Goal: Navigation & Orientation: Find specific page/section

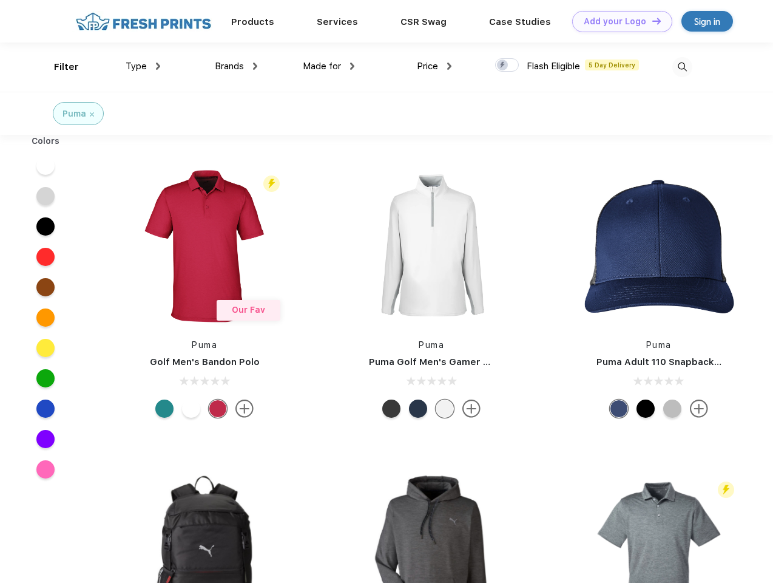
scroll to position [1, 0]
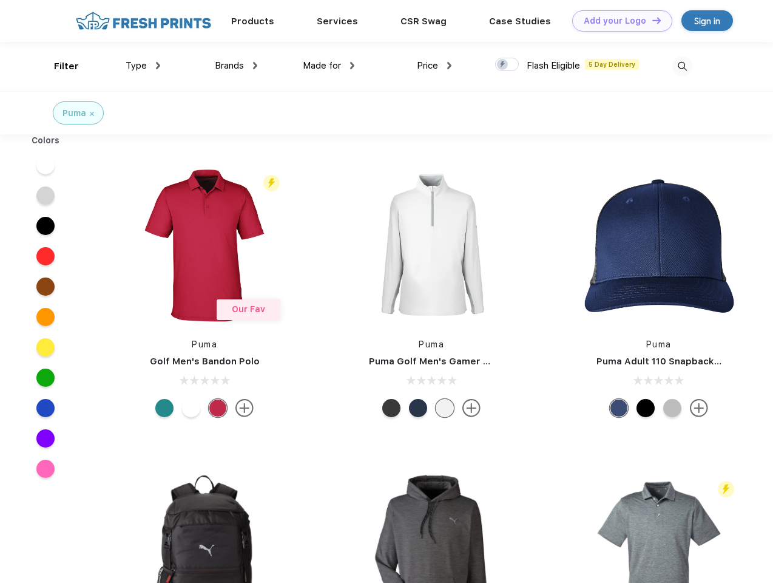
click at [618, 21] on link "Add your Logo Design Tool" at bounding box center [622, 20] width 100 height 21
click at [0, 0] on div "Design Tool" at bounding box center [0, 0] width 0 height 0
click at [651, 20] on link "Add your Logo Design Tool" at bounding box center [622, 20] width 100 height 21
click at [58, 66] on div "Filter" at bounding box center [66, 66] width 25 height 14
click at [143, 66] on span "Type" at bounding box center [136, 65] width 21 height 11
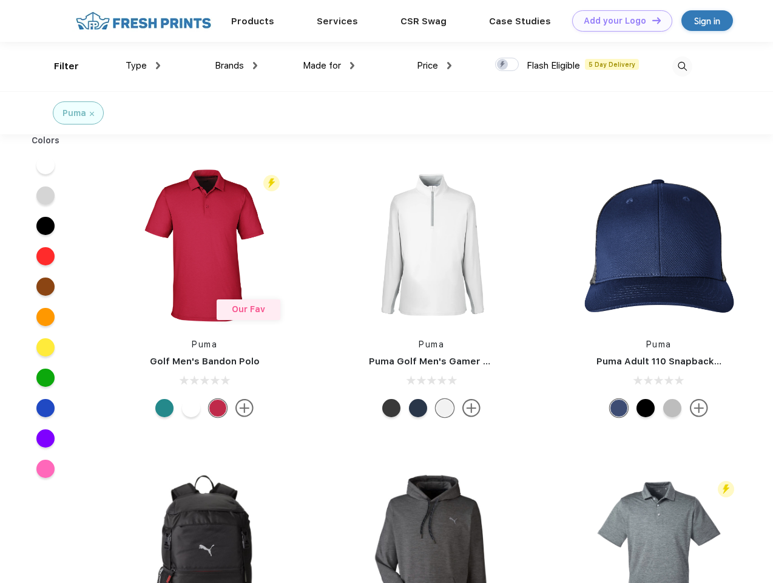
click at [236, 66] on span "Brands" at bounding box center [229, 65] width 29 height 11
click at [329, 66] on span "Made for" at bounding box center [322, 65] width 38 height 11
click at [435, 66] on span "Price" at bounding box center [427, 65] width 21 height 11
click at [508, 65] on div at bounding box center [507, 64] width 24 height 13
click at [503, 65] on input "checkbox" at bounding box center [499, 61] width 8 height 8
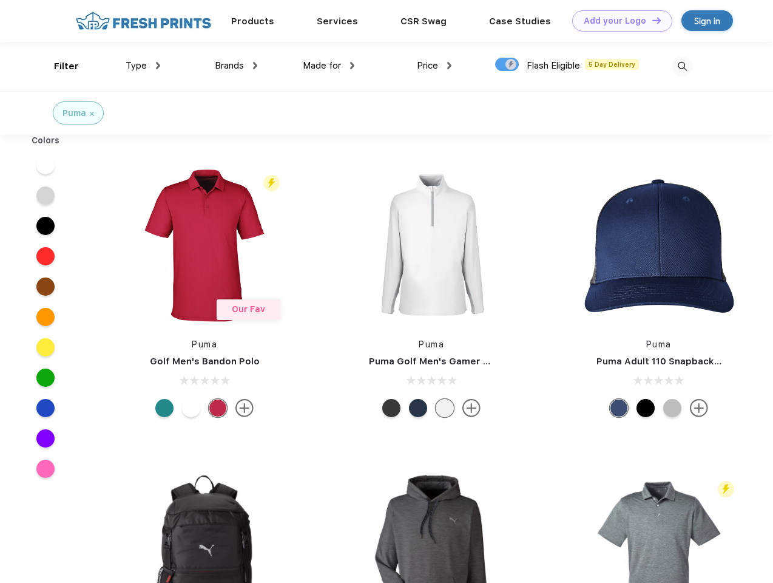
click at [682, 66] on img at bounding box center [683, 66] width 20 height 20
